Goal: Task Accomplishment & Management: Manage account settings

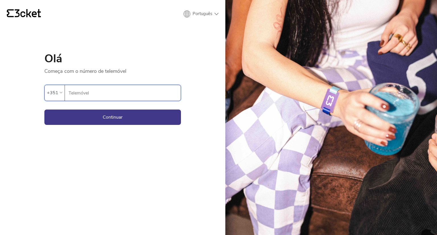
click at [123, 93] on input "Telemóvel" at bounding box center [124, 93] width 112 height 16
type input "914524161"
click at [115, 115] on button "Continuar" at bounding box center [112, 116] width 137 height 15
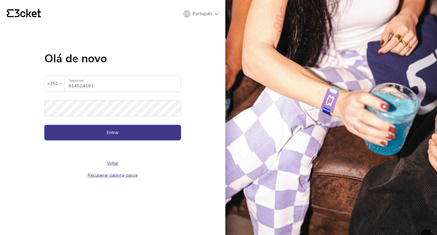
click at [125, 129] on button "Entrar" at bounding box center [112, 132] width 137 height 15
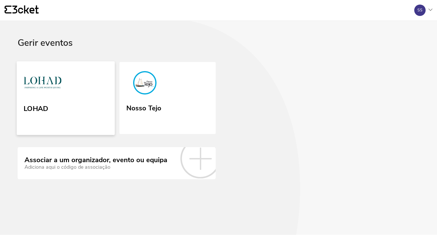
click at [55, 107] on link "LOHAD" at bounding box center [66, 98] width 98 height 74
